Goal: Transaction & Acquisition: Obtain resource

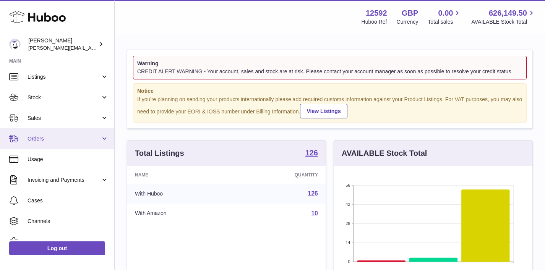
scroll to position [23, 0]
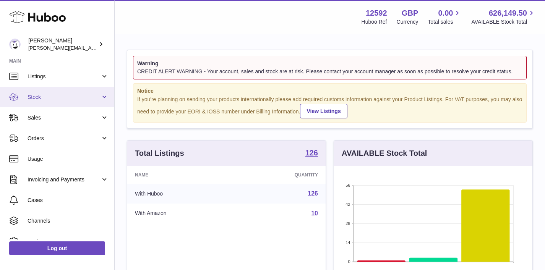
click at [102, 97] on link "Stock" at bounding box center [57, 97] width 114 height 21
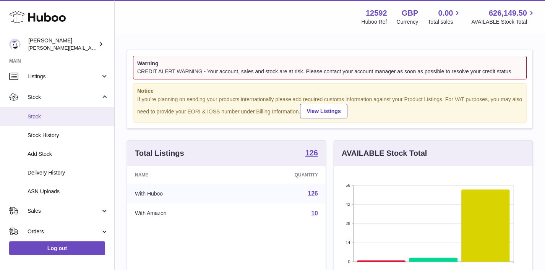
click at [78, 114] on span "Stock" at bounding box center [68, 116] width 81 height 7
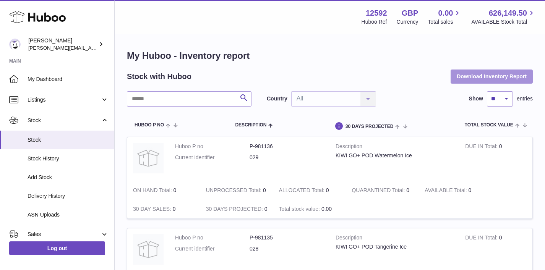
click at [470, 78] on button "Download Inventory Report" at bounding box center [492, 77] width 82 height 14
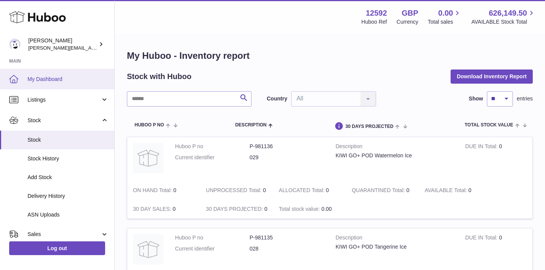
click at [70, 80] on span "My Dashboard" at bounding box center [68, 79] width 81 height 7
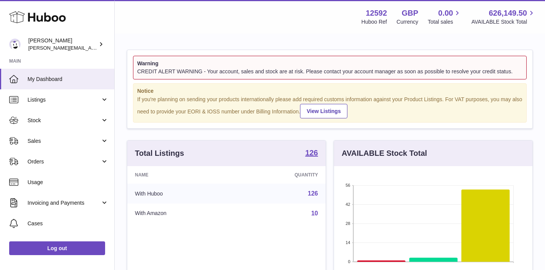
scroll to position [119, 198]
